Goal: Task Accomplishment & Management: Manage account settings

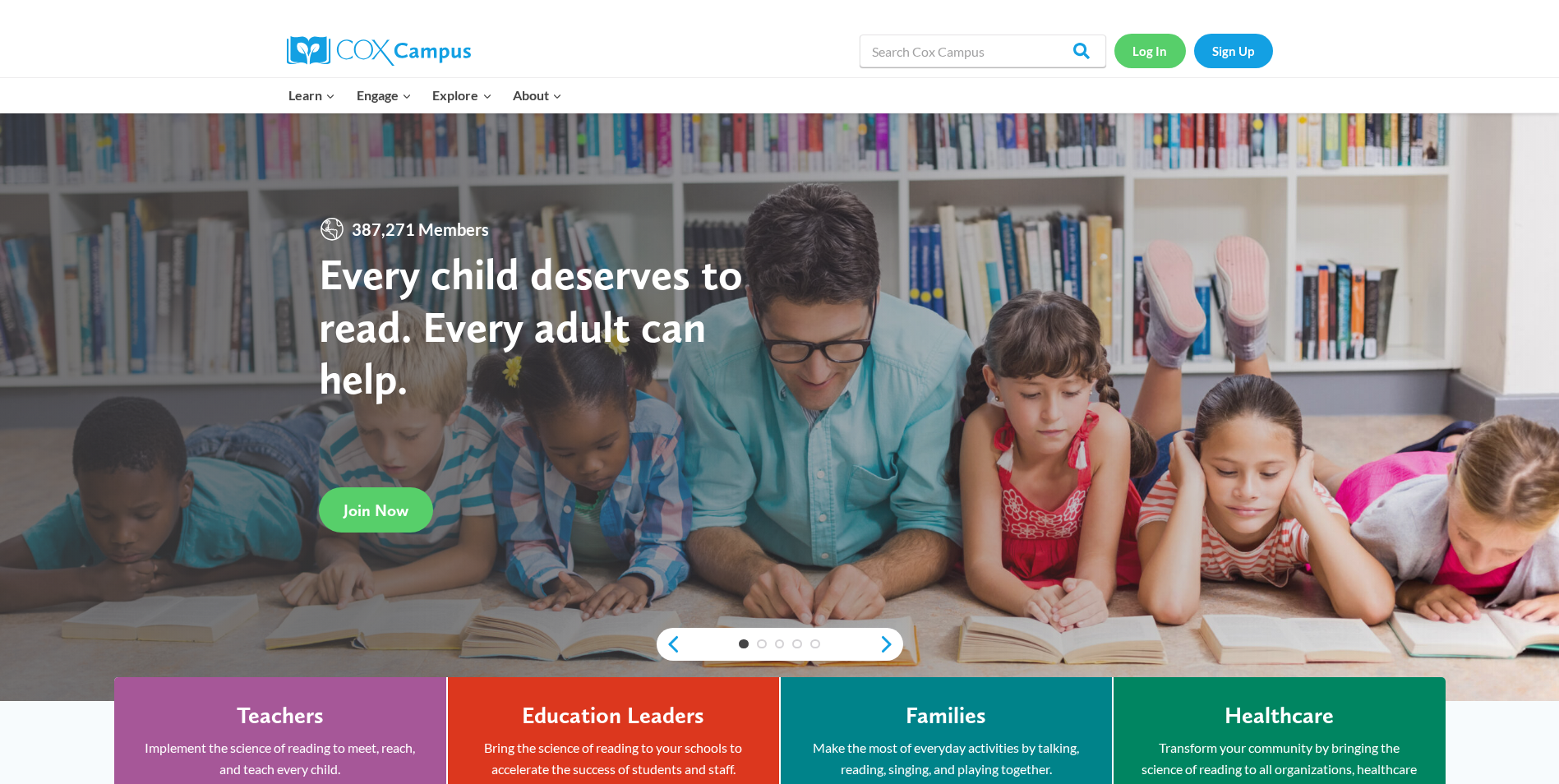
click at [1157, 54] on link "Log In" at bounding box center [1149, 50] width 71 height 33
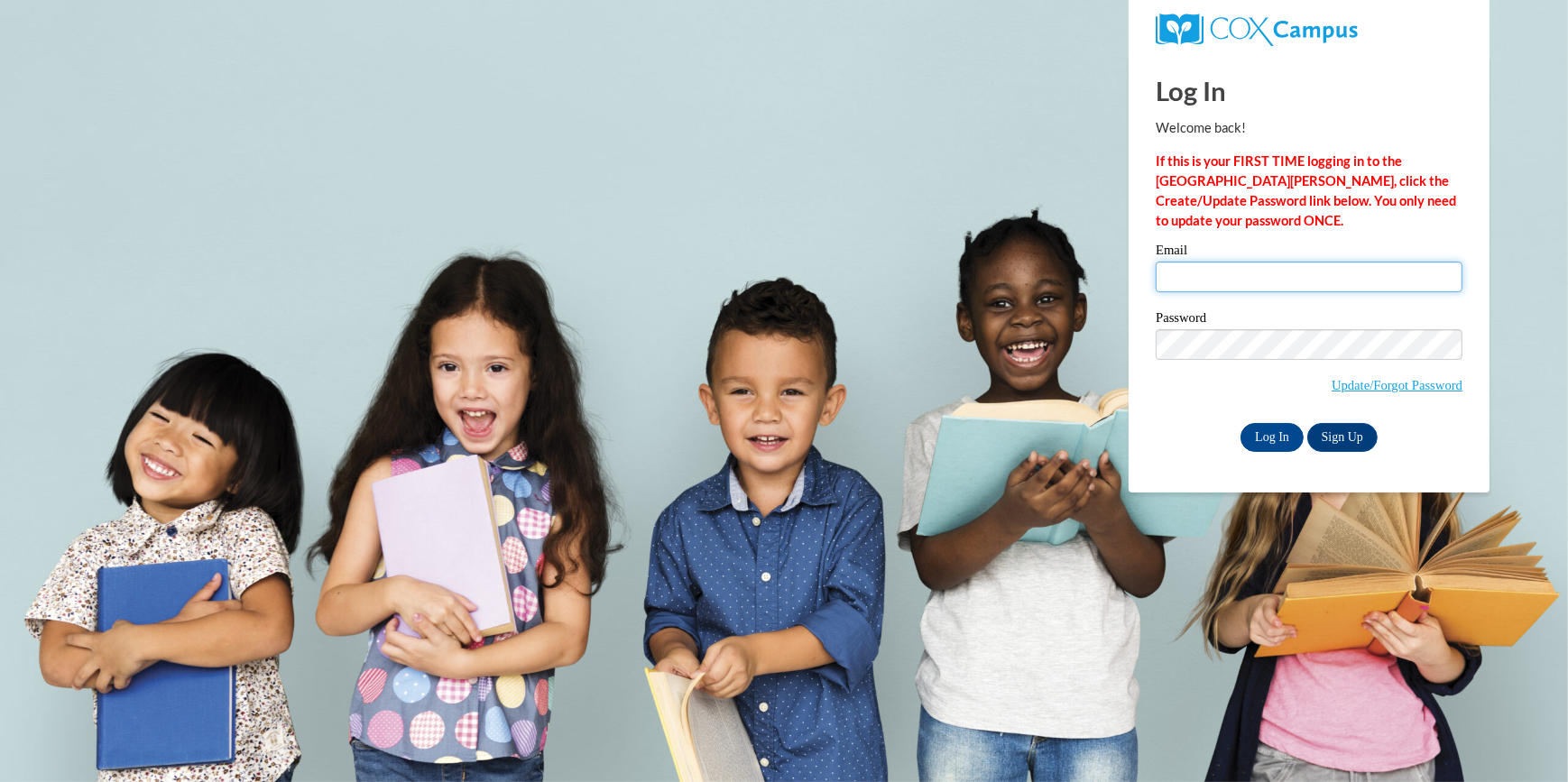
click at [1208, 268] on input "Email" at bounding box center [1309, 277] width 307 height 31
type input "[EMAIL_ADDRESS][DOMAIN_NAME]"
drag, startPoint x: 1320, startPoint y: 274, endPoint x: 1150, endPoint y: 297, distance: 171.5
click at [1147, 291] on div "Please enter your email! Please enter your password! Email melodiadavis@yahoo.c…" at bounding box center [1309, 347] width 334 height 208
click at [1185, 271] on input "Email" at bounding box center [1309, 277] width 307 height 31
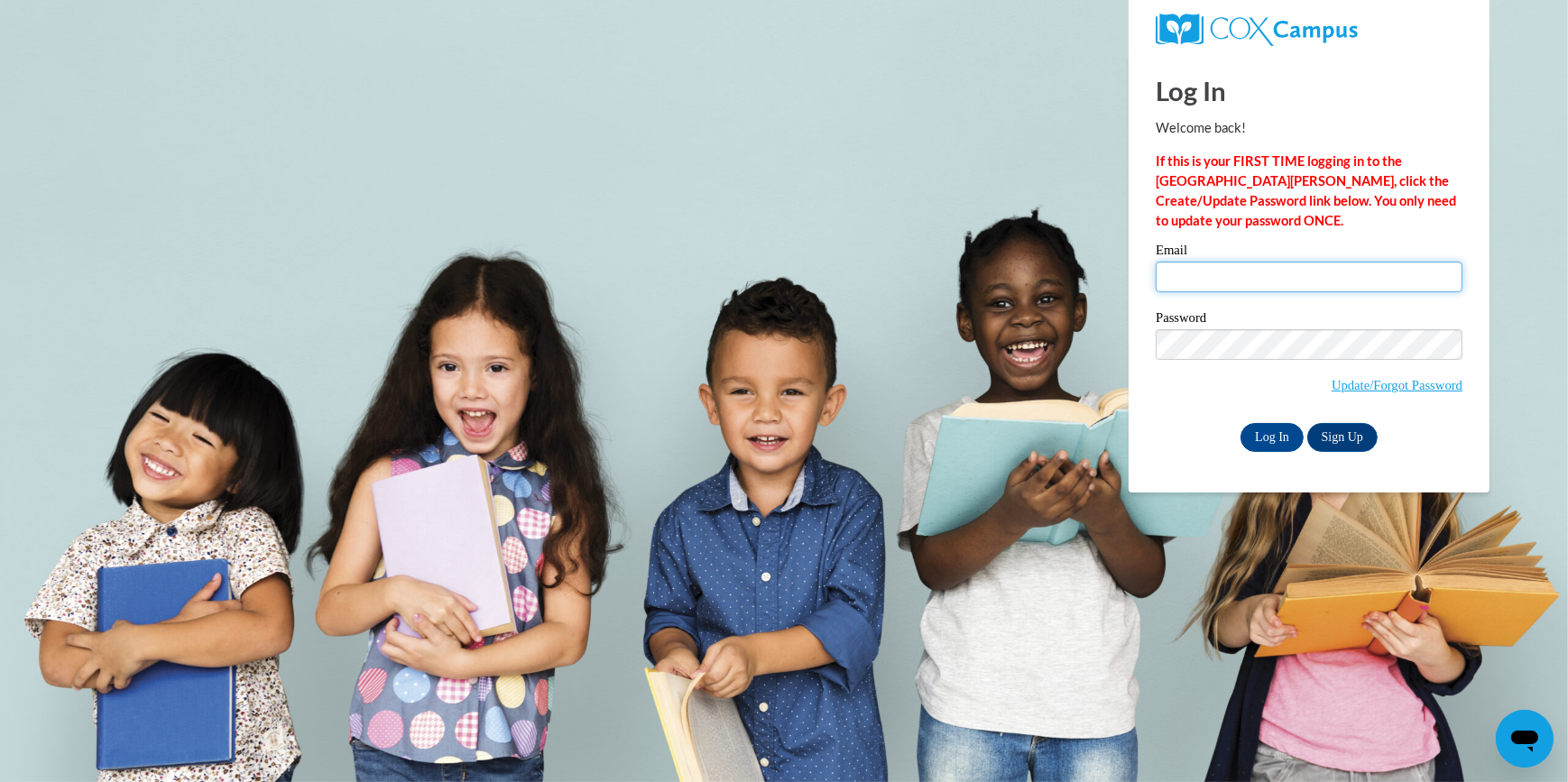
type input "kids1stlearningcenter@gmail.com"
